Goal: Navigation & Orientation: Find specific page/section

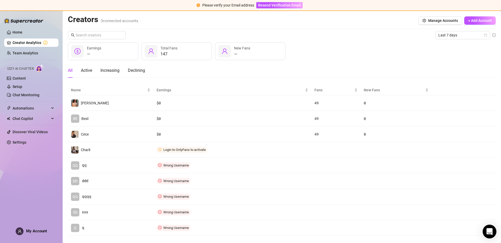
click at [486, 228] on div "Open Intercom Messenger" at bounding box center [489, 232] width 14 height 14
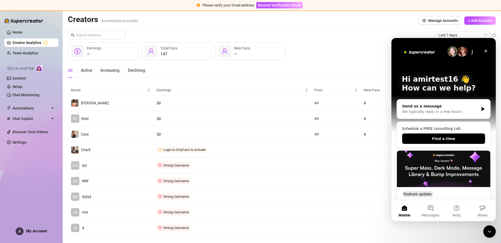
click at [488, 231] on icon "Close Intercom Messenger" at bounding box center [489, 232] width 6 height 6
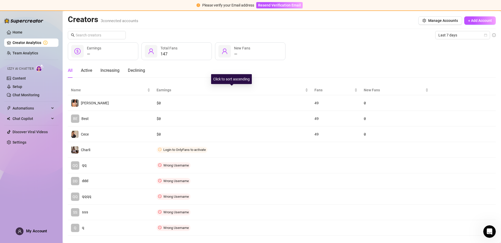
click at [386, 70] on div "All Active Increasing Declining" at bounding box center [282, 70] width 428 height 15
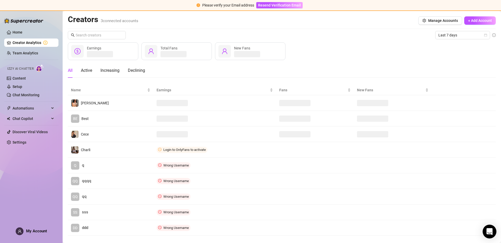
click at [490, 229] on icon "Open Intercom Messenger" at bounding box center [489, 232] width 6 height 7
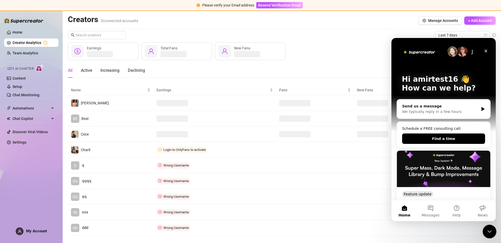
click at [489, 229] on icon "Close Intercom Messenger" at bounding box center [488, 231] width 6 height 6
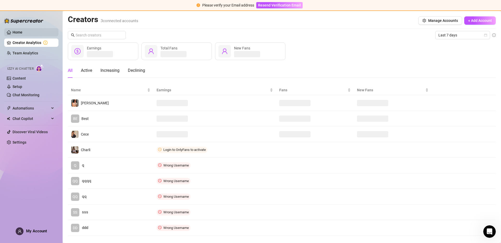
click at [22, 33] on link "Home" at bounding box center [18, 32] width 10 height 4
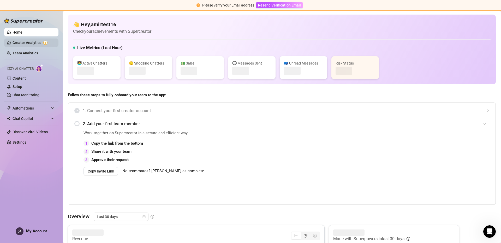
click at [25, 43] on link "Creator Analytics" at bounding box center [34, 43] width 42 height 8
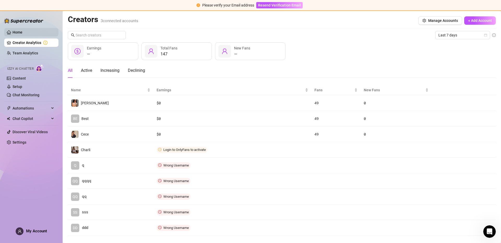
click at [13, 32] on link "Home" at bounding box center [18, 32] width 10 height 4
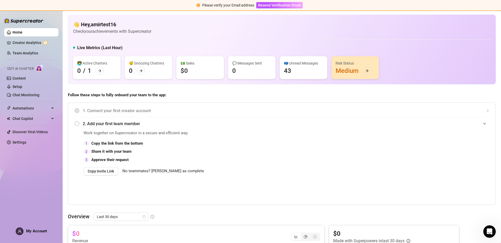
click at [448, 72] on div "👩‍💻 Active Chatters 0 / 1 😴 Snoozing Chatters 0 💵 Sales $0 💬 Messages Sent 0 📪 …" at bounding box center [281, 67] width 417 height 23
